Goal: Use online tool/utility: Utilize a website feature to perform a specific function

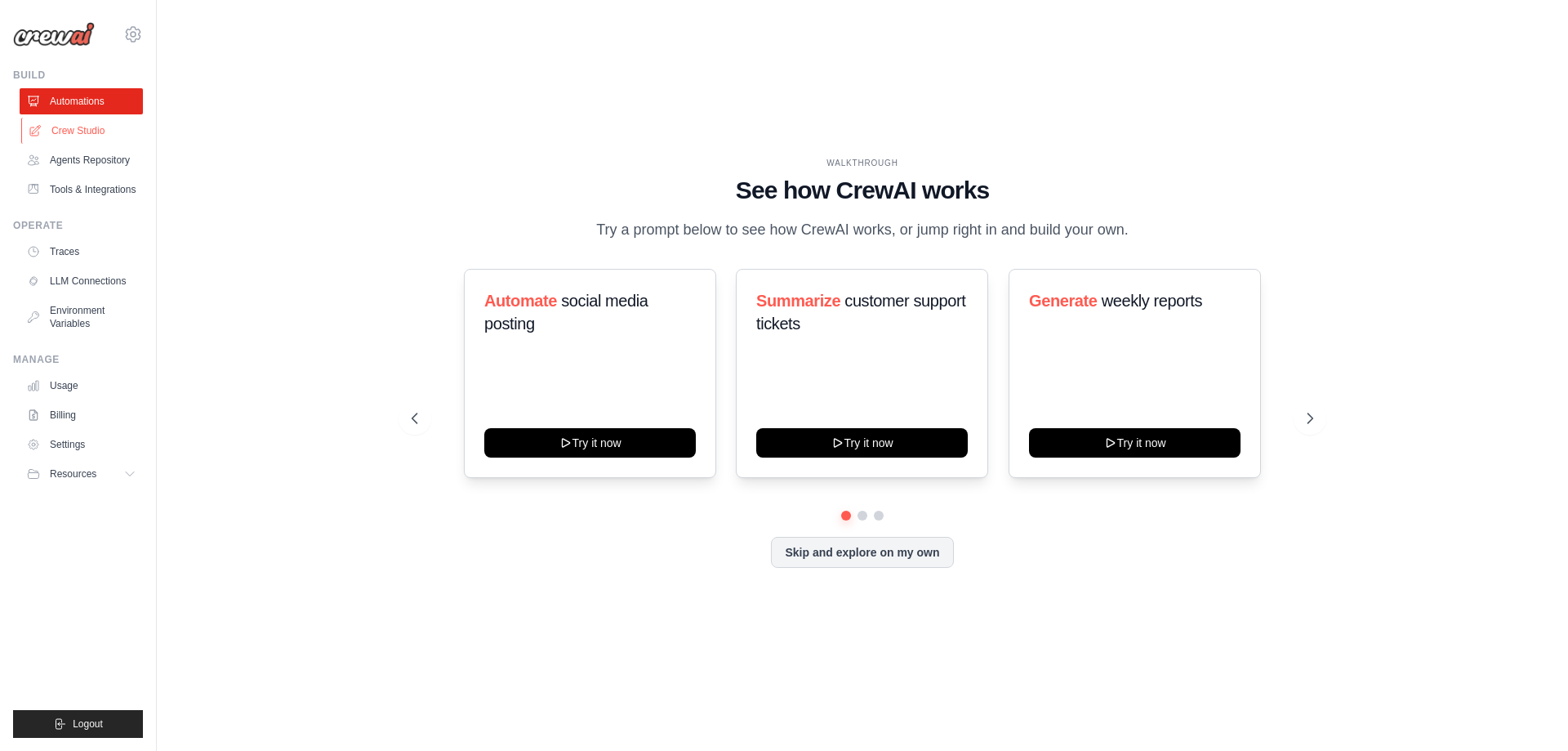
click at [86, 124] on link "Crew Studio" at bounding box center [83, 130] width 124 height 26
